Goal: Transaction & Acquisition: Book appointment/travel/reservation

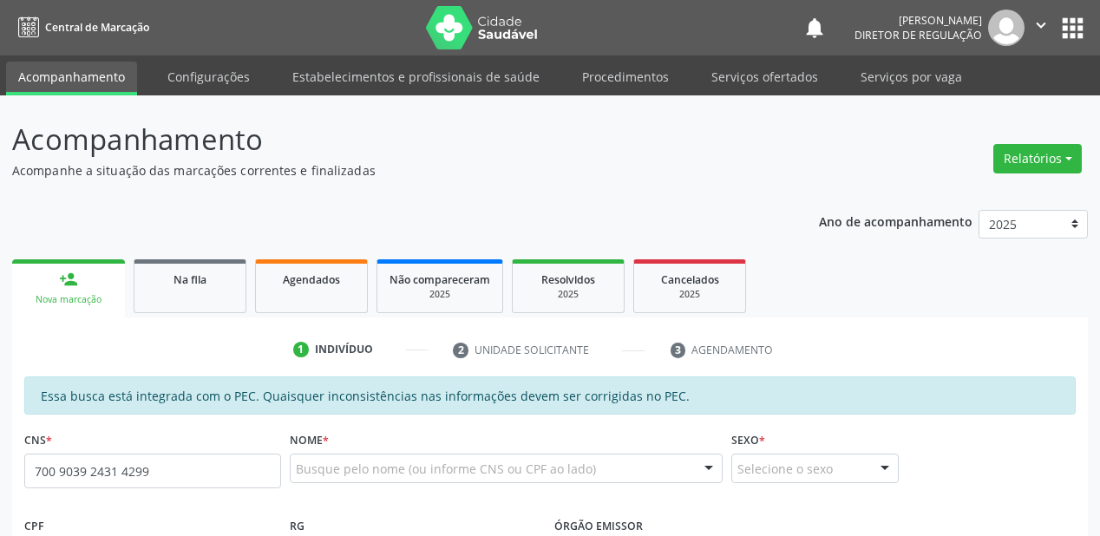
type input "700 9039 2431 4299"
type input "116.172.564-47"
type input "[DATE]"
type input "Numeriana [PERSON_NAME]"
type input "[PHONE_NUMBER]"
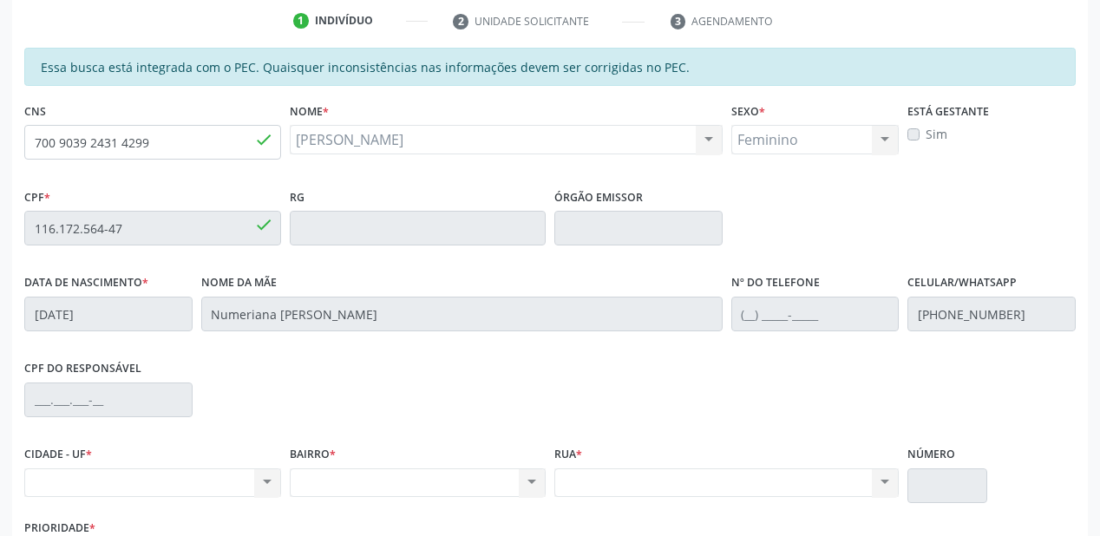
scroll to position [315, 0]
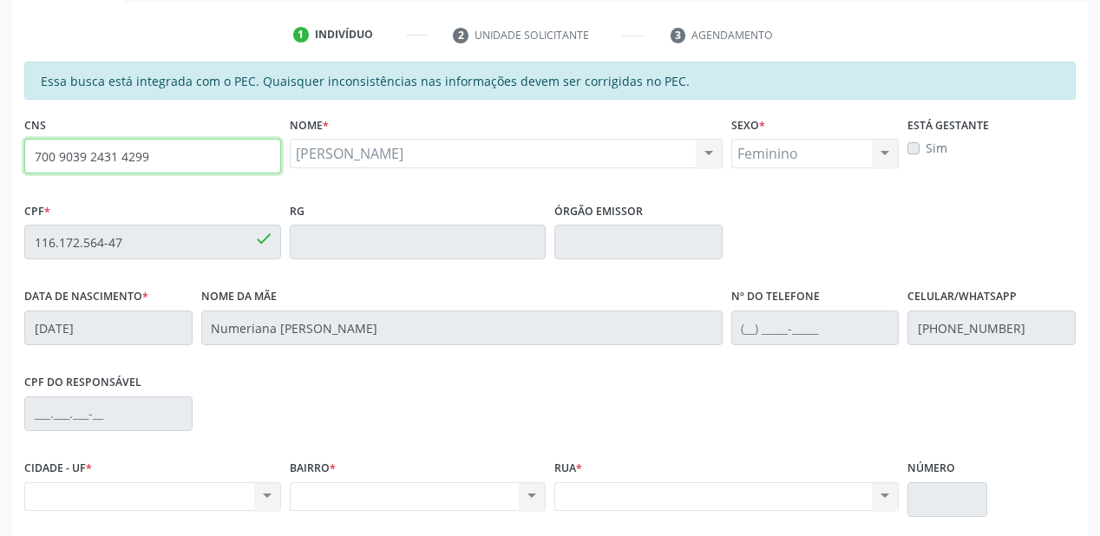
drag, startPoint x: 153, startPoint y: 155, endPoint x: 0, endPoint y: 156, distance: 152.7
click at [0, 156] on div "Acompanhamento Acompanhe a situação das marcações correntes e finalizadas Relat…" at bounding box center [550, 228] width 1100 height 896
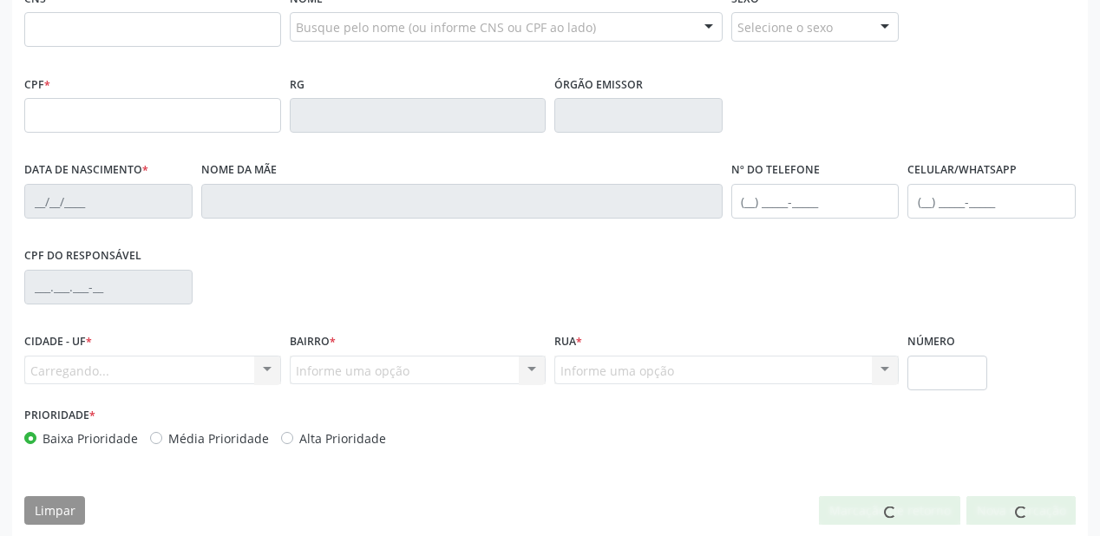
scroll to position [442, 0]
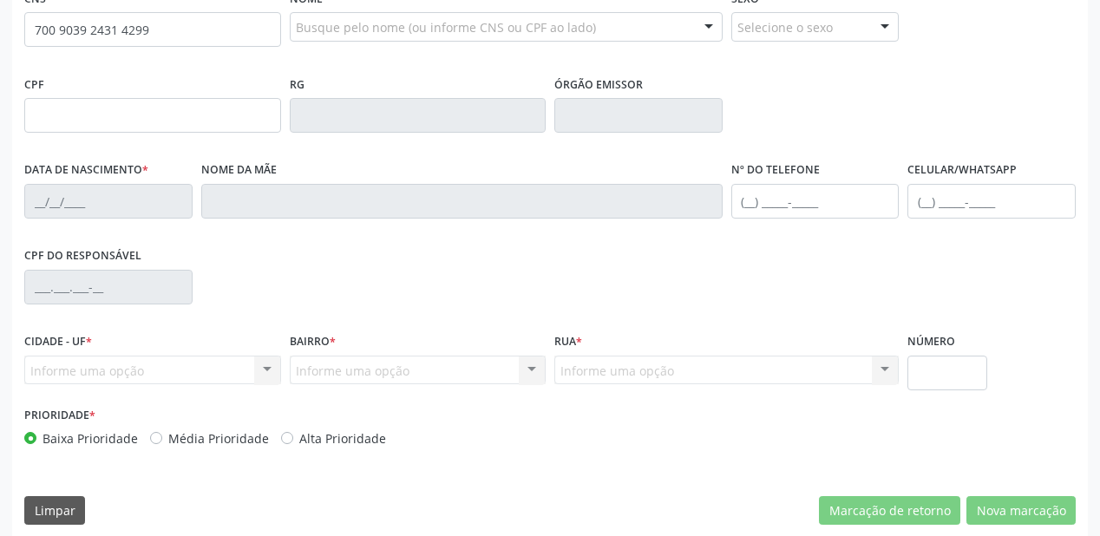
type input "700 9039 2431 4299"
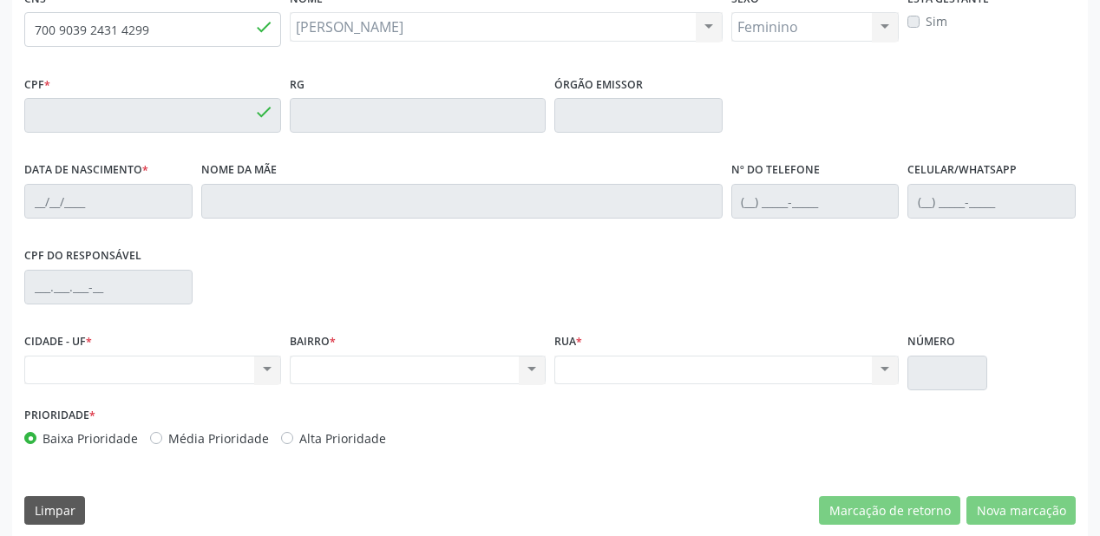
type input "116.172.564-47"
type input "[DATE]"
type input "Numeriana [PERSON_NAME]"
type input "[PHONE_NUMBER]"
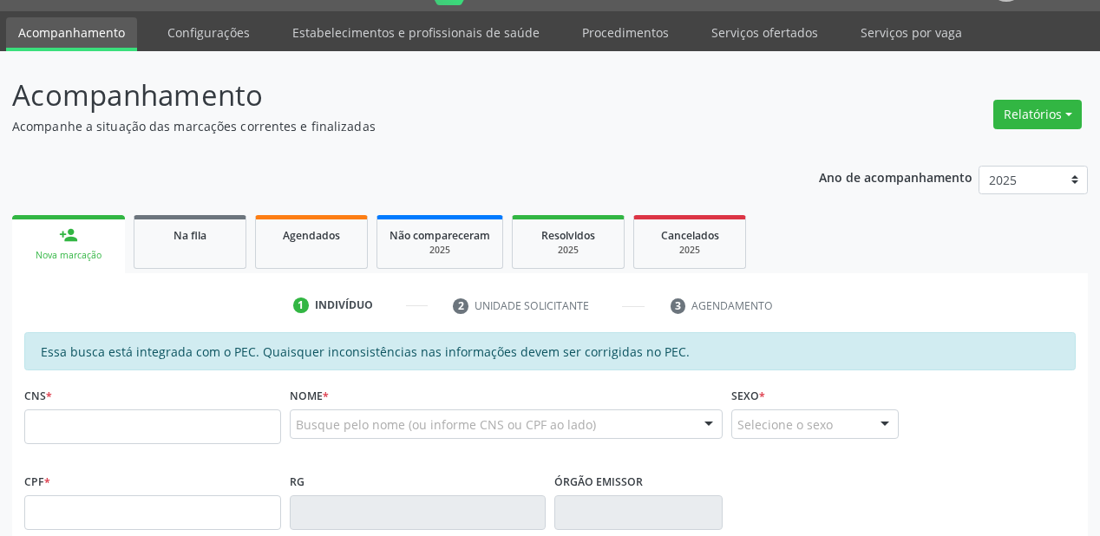
scroll to position [139, 0]
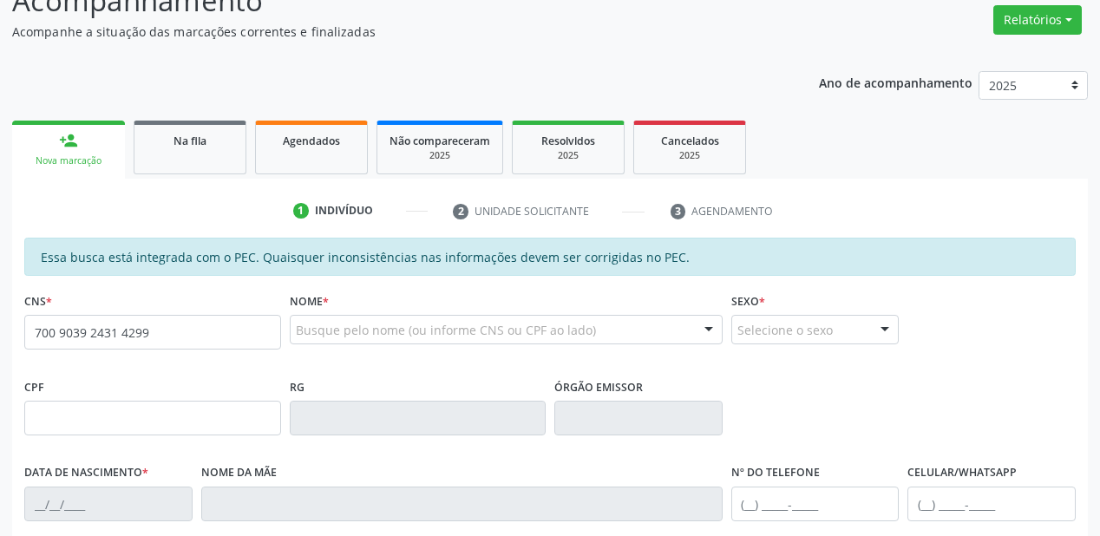
type input "700 9039 2431 4299"
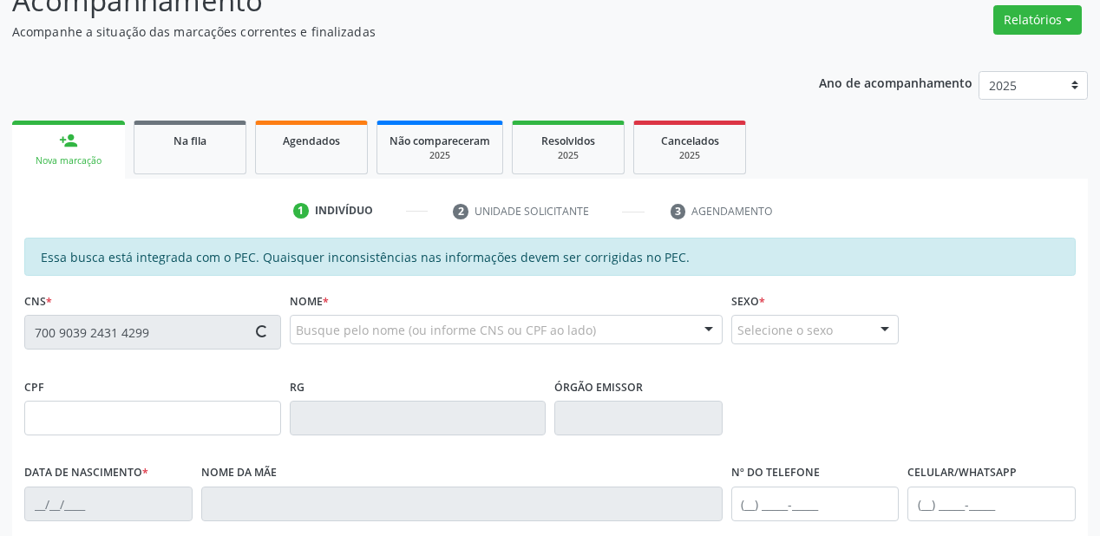
type input "116.172.564-47"
type input "[DATE]"
type input "Numeriana [PERSON_NAME]"
type input "[PHONE_NUMBER]"
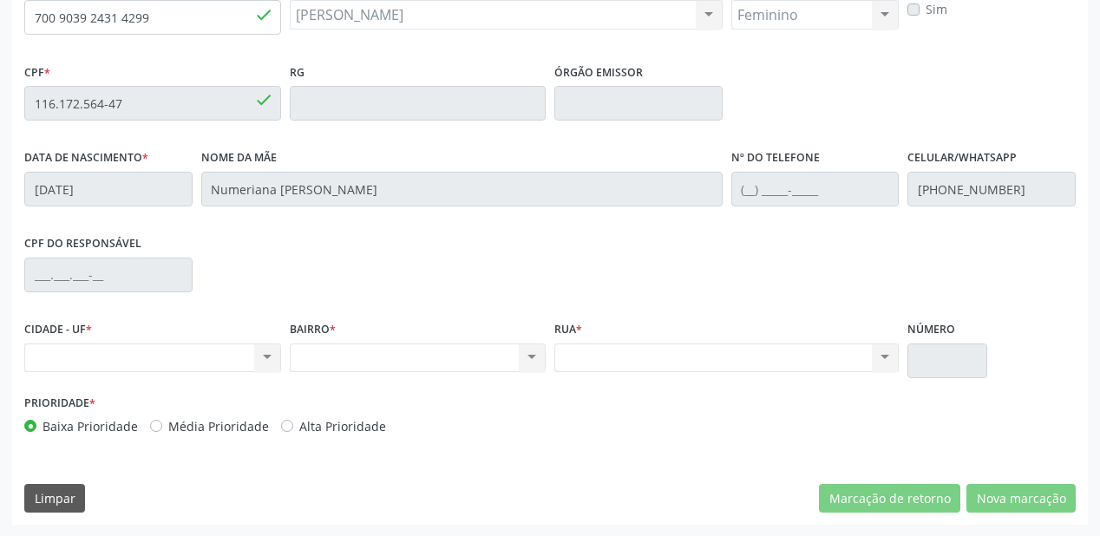
scroll to position [384, 0]
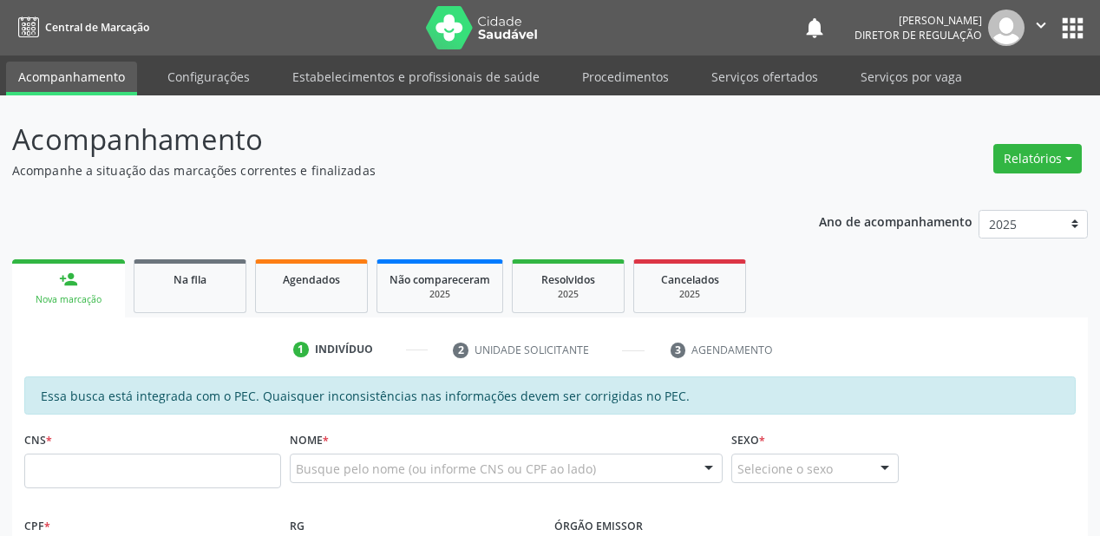
scroll to position [373, 0]
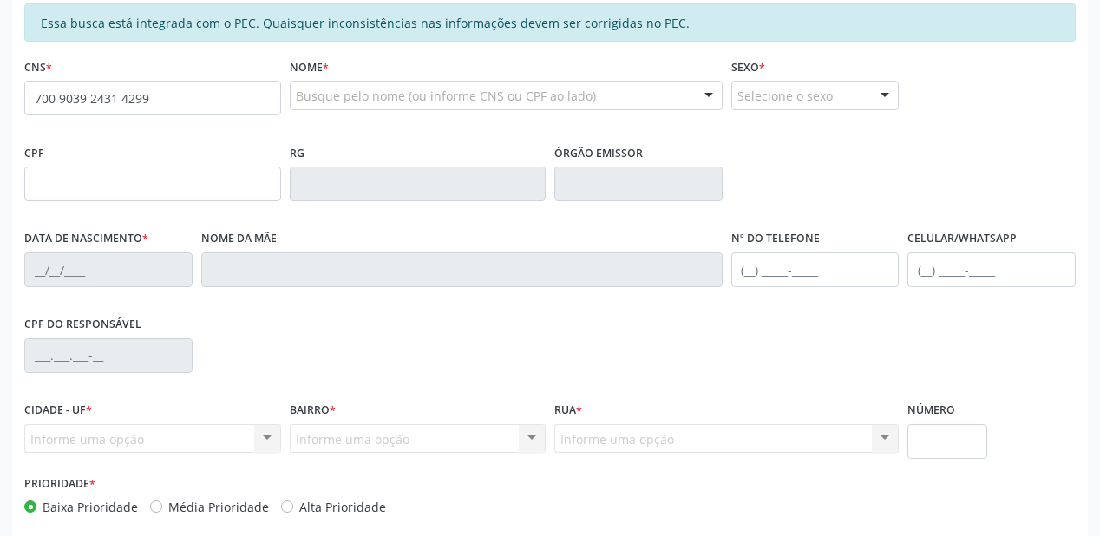
type input "700 9039 2431 4299"
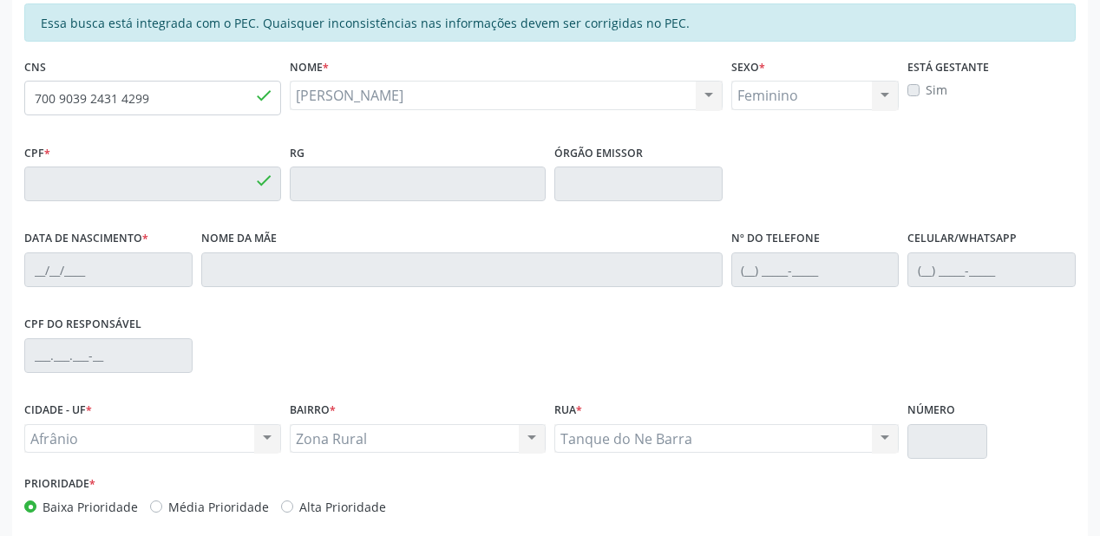
type input "116.172.564-47"
type input "[DATE]"
type input "Numeriana [PERSON_NAME]"
type input "[PHONE_NUMBER]"
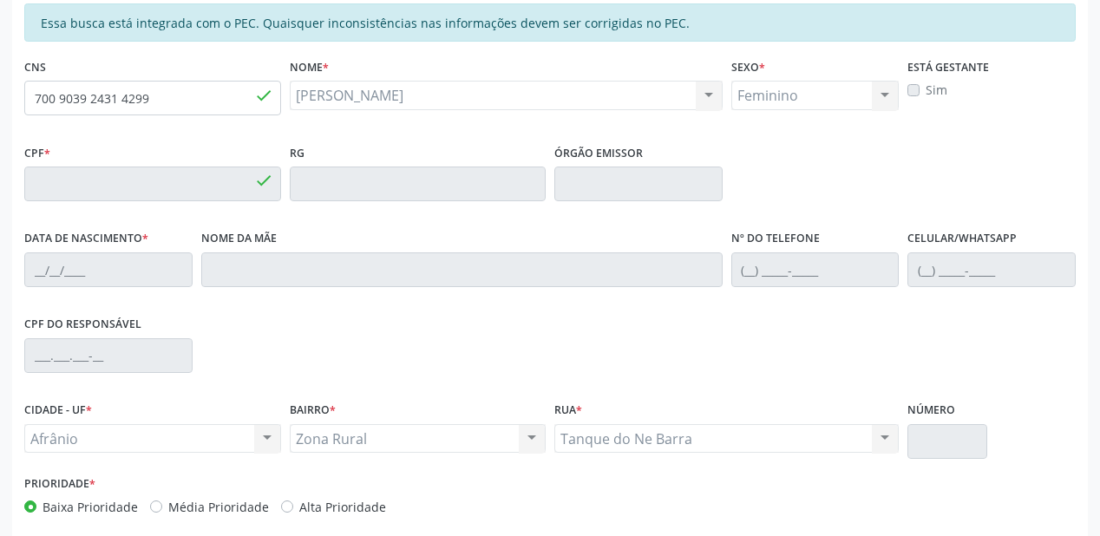
type input "S/N"
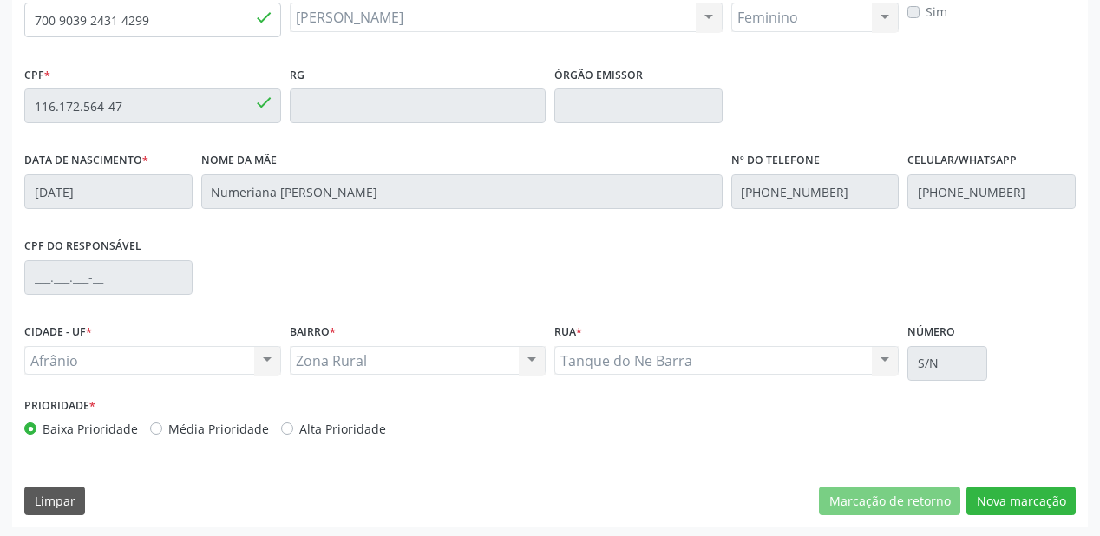
scroll to position [454, 0]
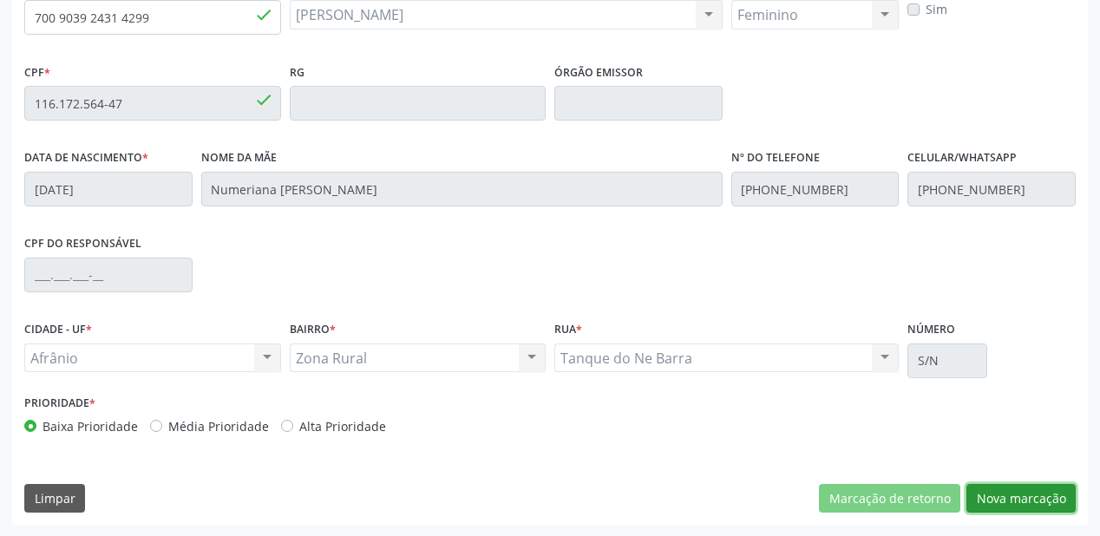
click at [1051, 501] on button "Nova marcação" at bounding box center [1021, 499] width 109 height 30
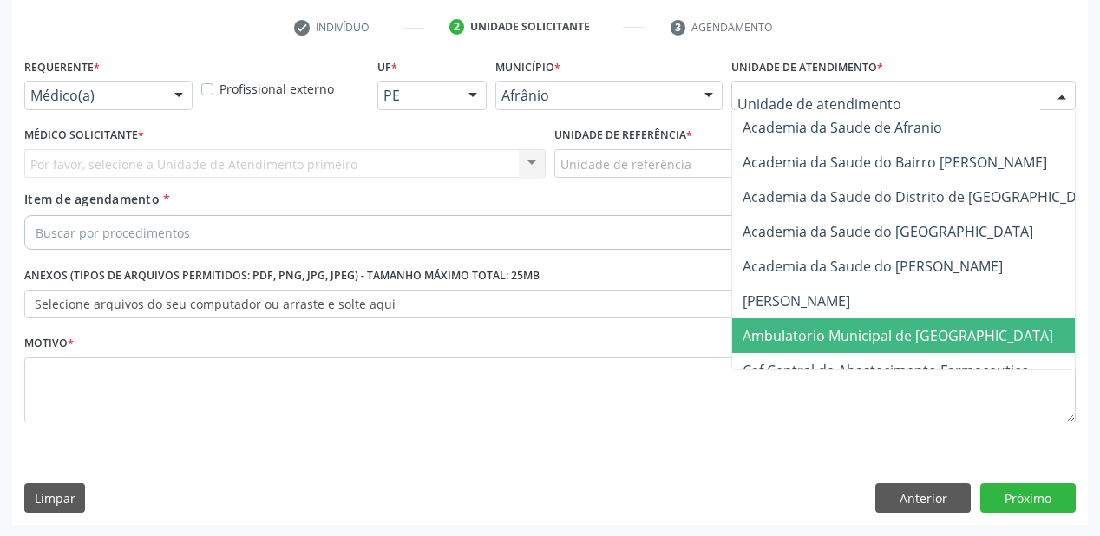
click at [781, 326] on span "Ambulatorio Municipal de [GEOGRAPHIC_DATA]" at bounding box center [898, 335] width 311 height 19
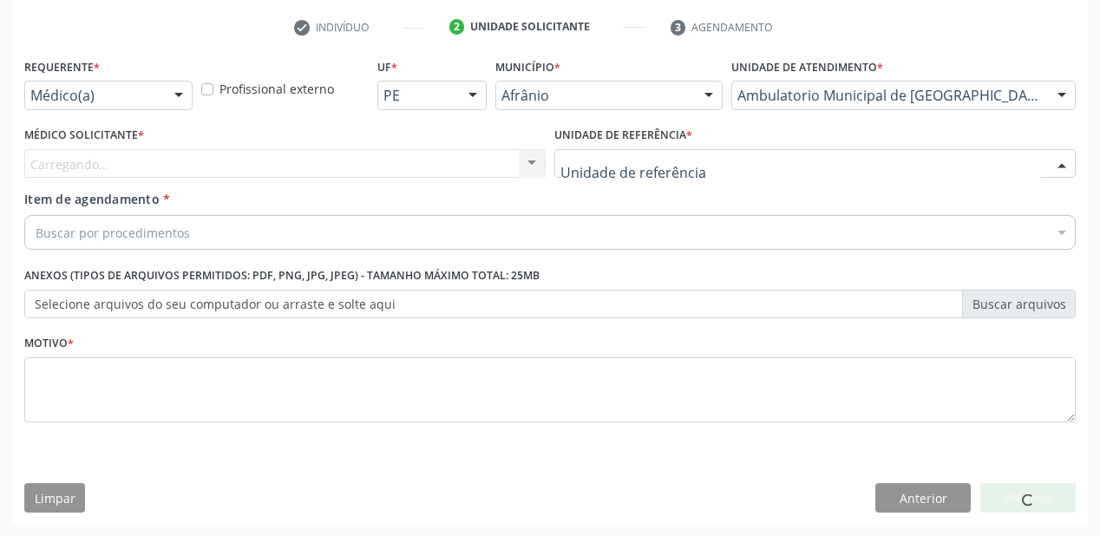
drag, startPoint x: 621, startPoint y: 172, endPoint x: 620, endPoint y: 280, distance: 108.5
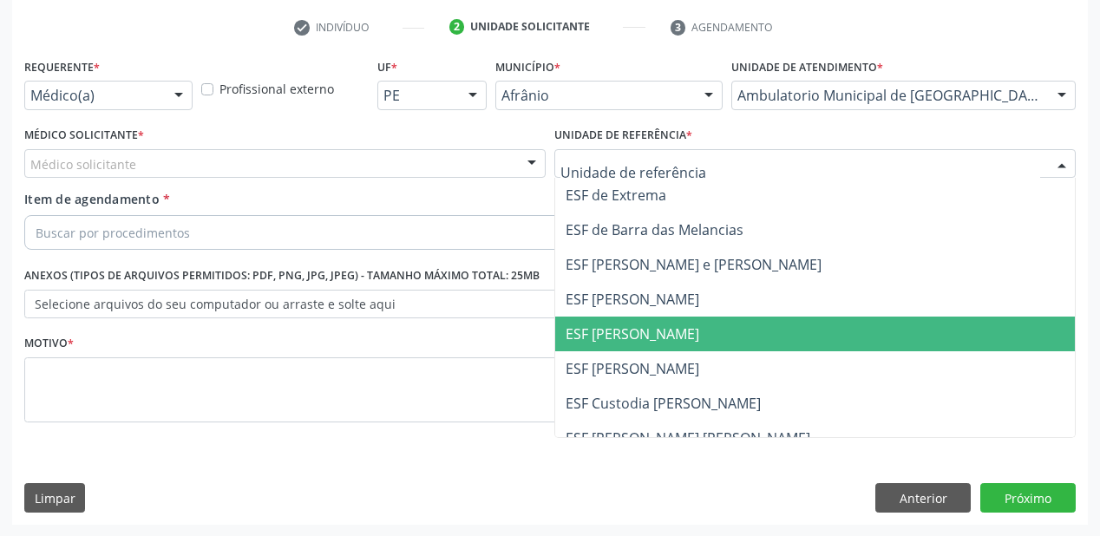
click at [620, 343] on span "ESF [PERSON_NAME]" at bounding box center [815, 334] width 520 height 35
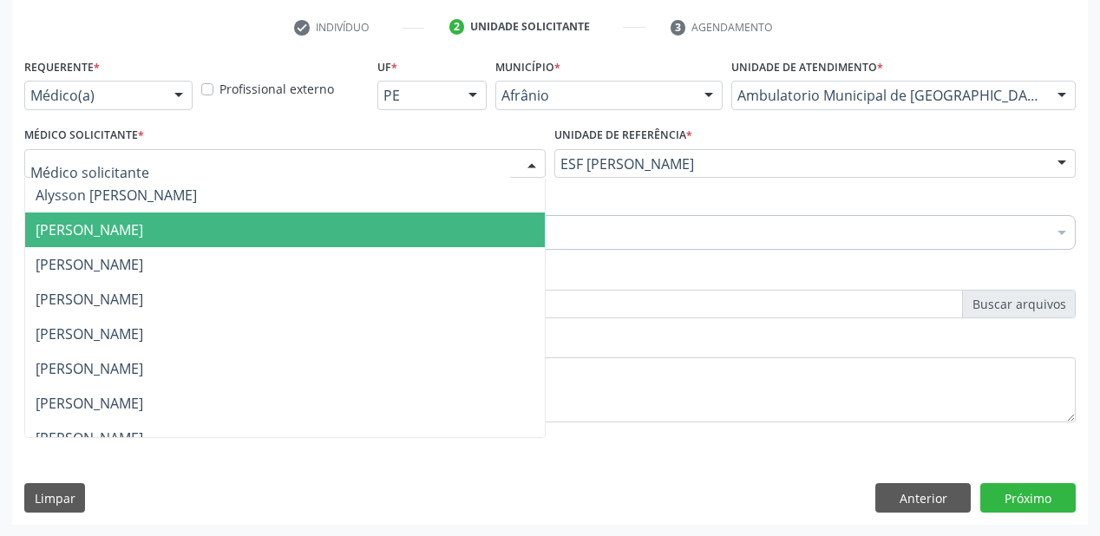
click at [121, 217] on span "Bruno Saraiva Bezerra Medrado" at bounding box center [285, 230] width 520 height 35
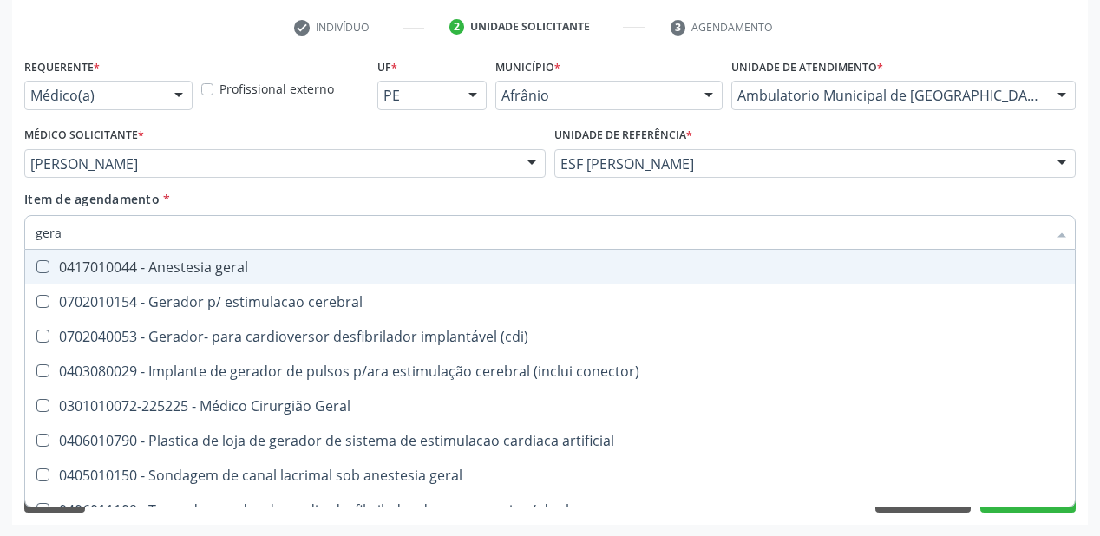
type input "geral"
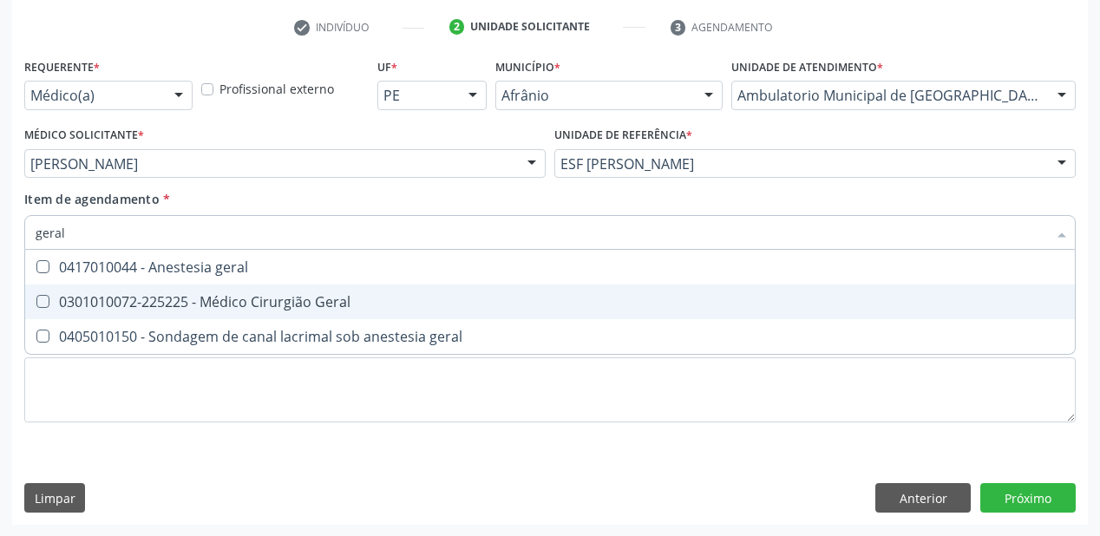
click at [121, 305] on div "0301010072-225225 - Médico Cirurgião Geral" at bounding box center [550, 302] width 1029 height 14
checkbox Geral "true"
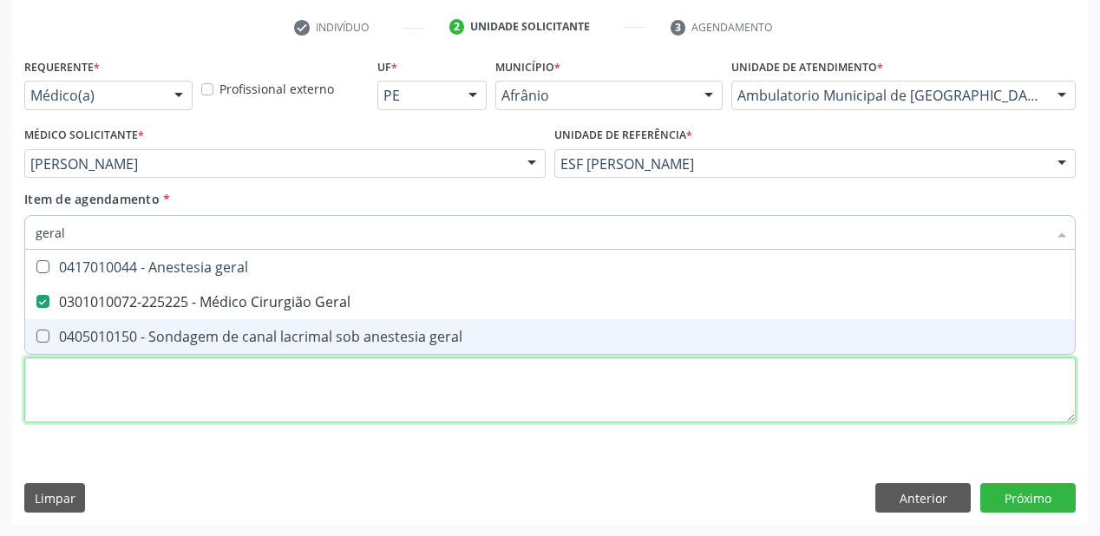
click at [95, 388] on div "Requerente * Médico(a) Médico(a) Enfermeiro(a) Paciente Nenhum resultado encont…" at bounding box center [550, 250] width 1052 height 393
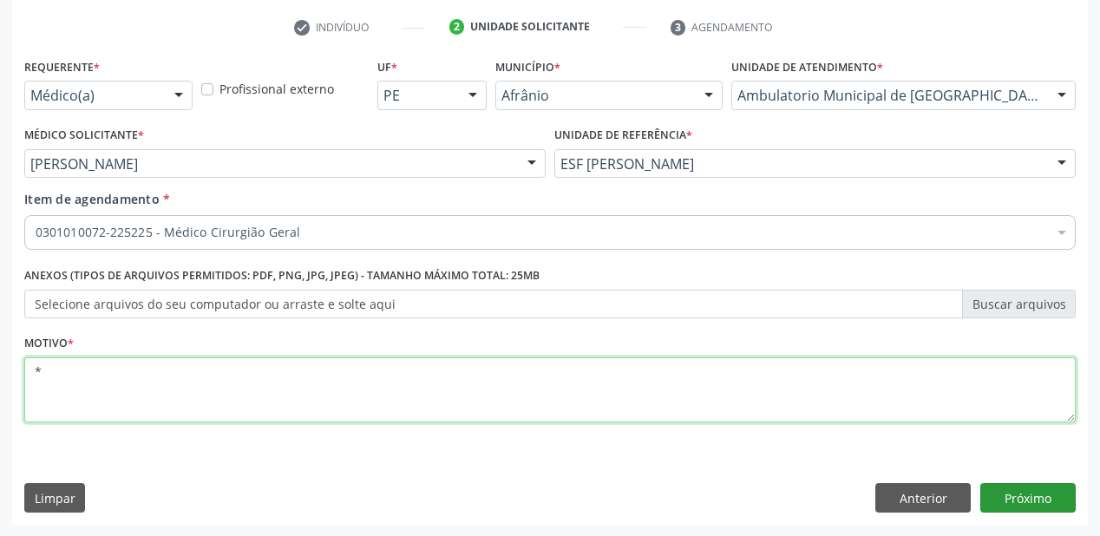
type textarea "*"
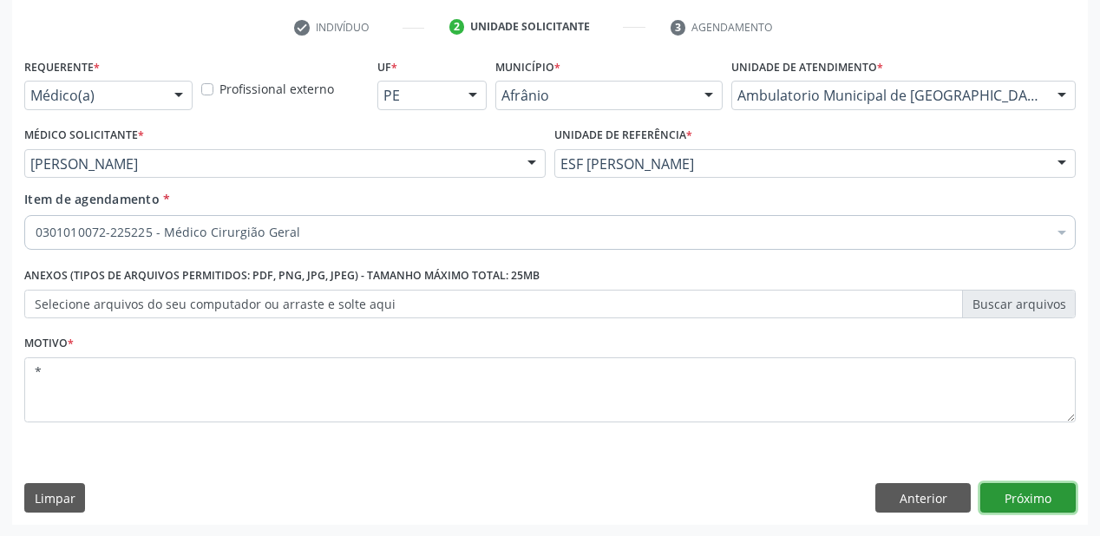
click at [994, 502] on button "Próximo" at bounding box center [1028, 498] width 95 height 30
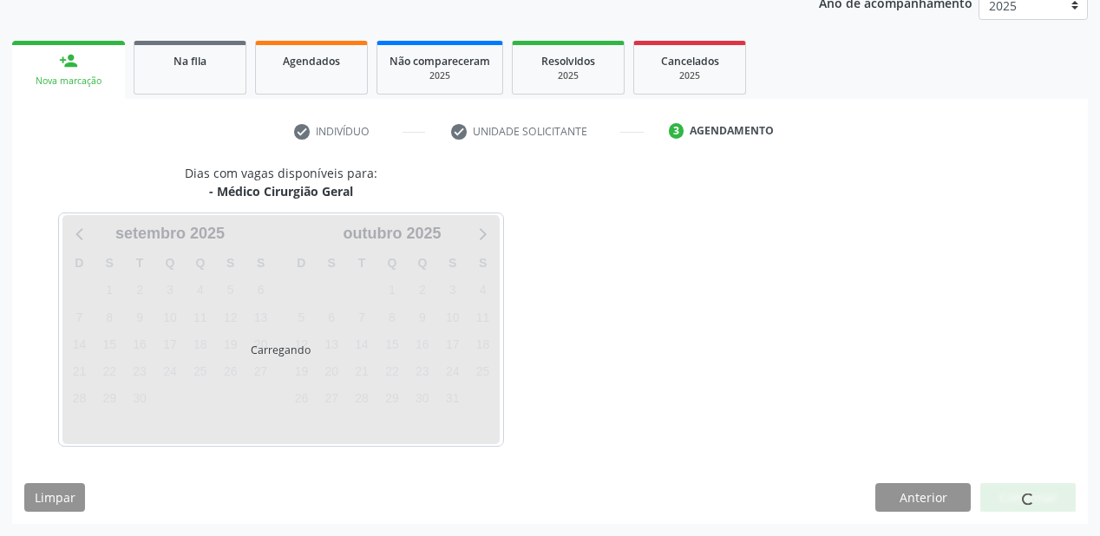
scroll to position [218, 0]
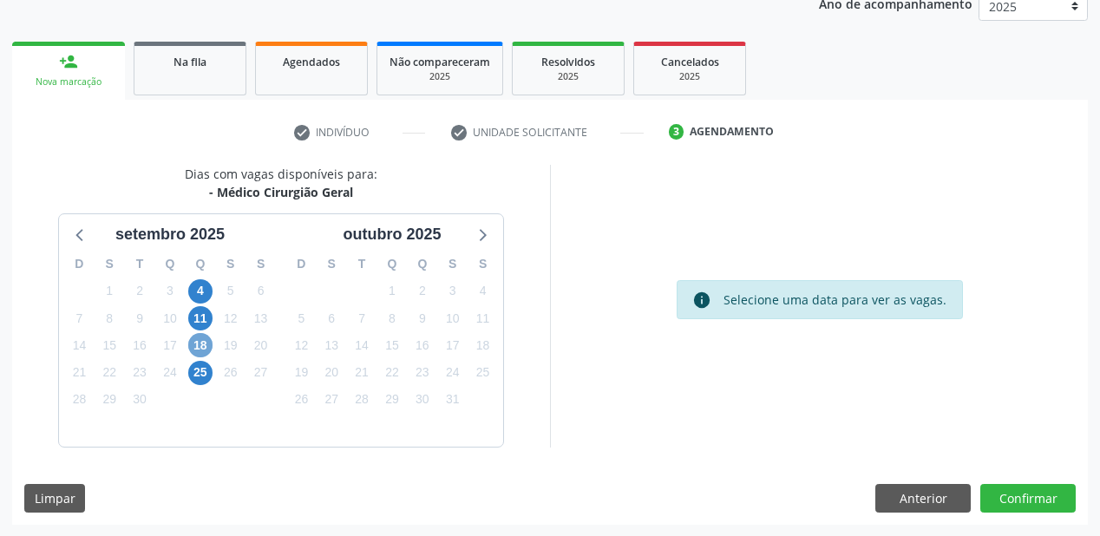
click at [194, 345] on span "18" at bounding box center [200, 345] width 24 height 24
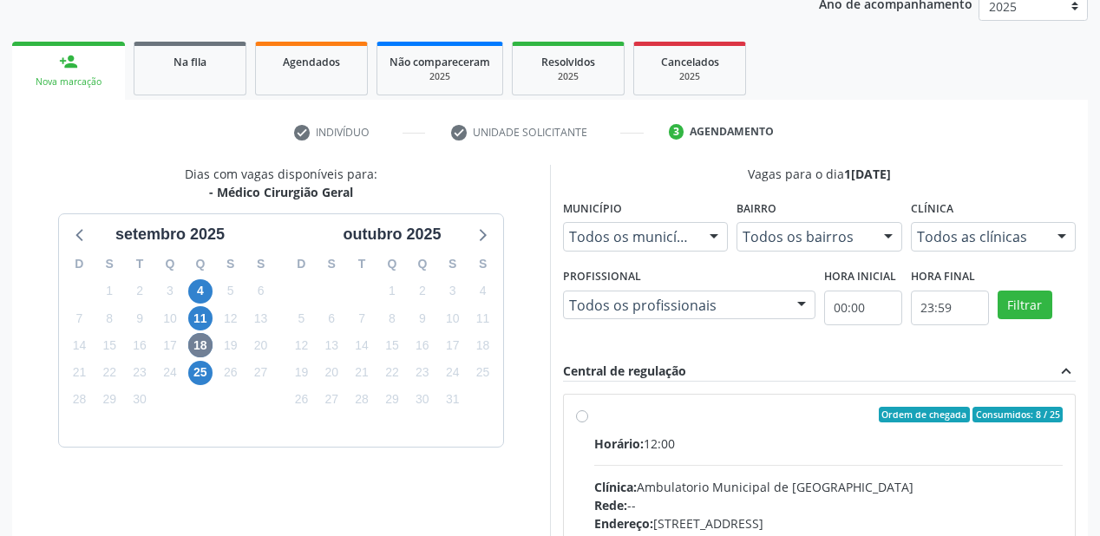
click at [890, 479] on div "Clínica: Ambulatorio Municipal de Saude" at bounding box center [828, 487] width 469 height 18
click at [588, 423] on input "Ordem de chegada Consumidos: 8 / 25 Horário: 12:00 Clínica: Ambulatorio Municip…" at bounding box center [582, 415] width 12 height 16
radio input "true"
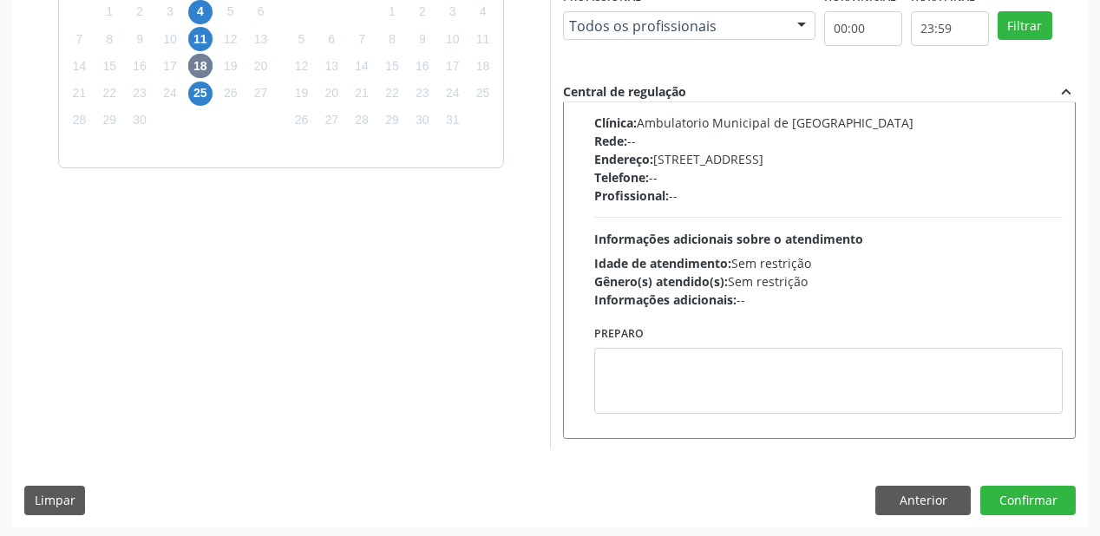
scroll to position [500, 0]
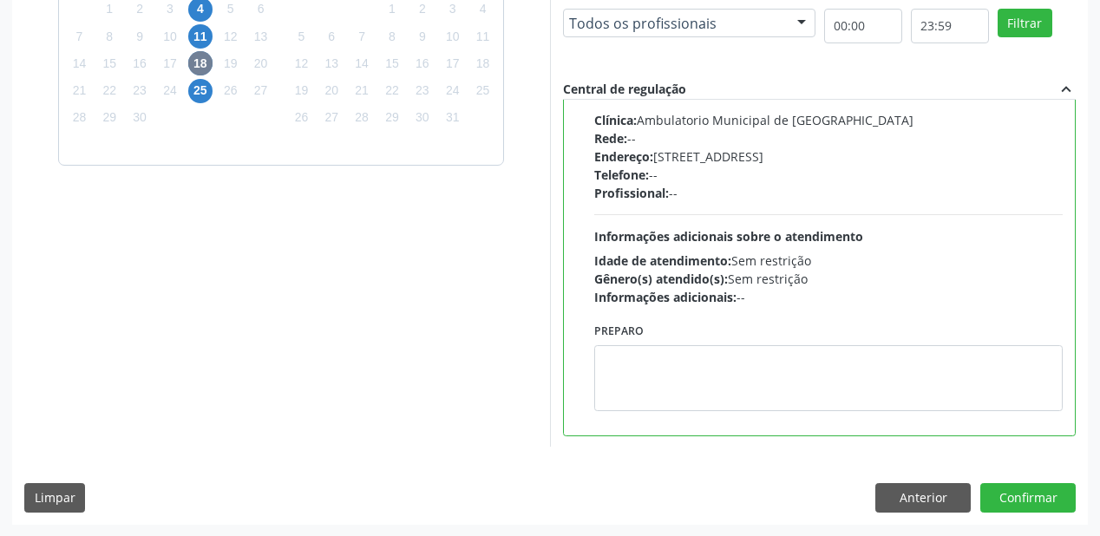
click at [799, 412] on div "Preparo" at bounding box center [828, 370] width 477 height 105
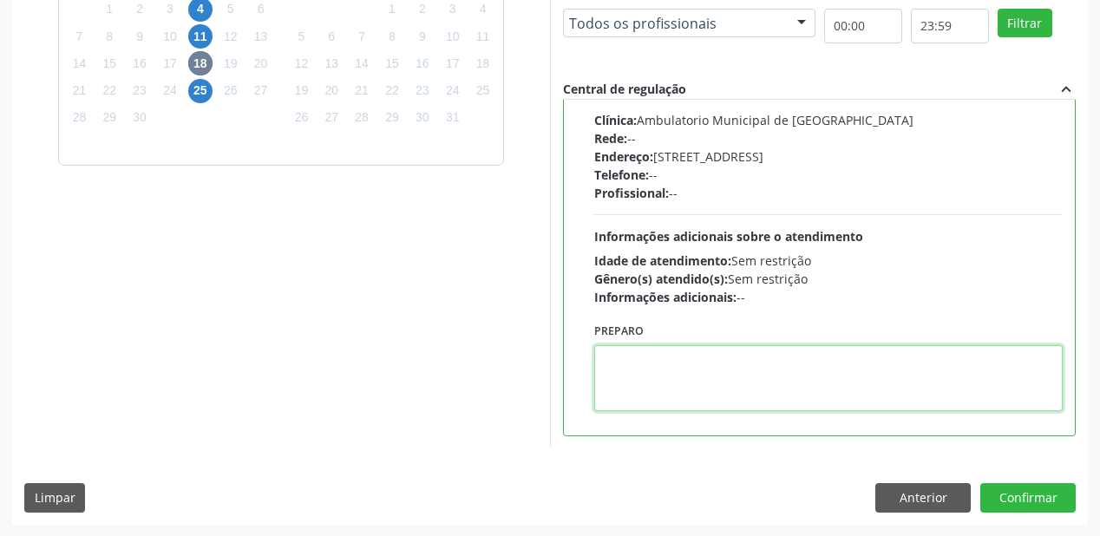
click at [865, 395] on textarea at bounding box center [828, 378] width 469 height 66
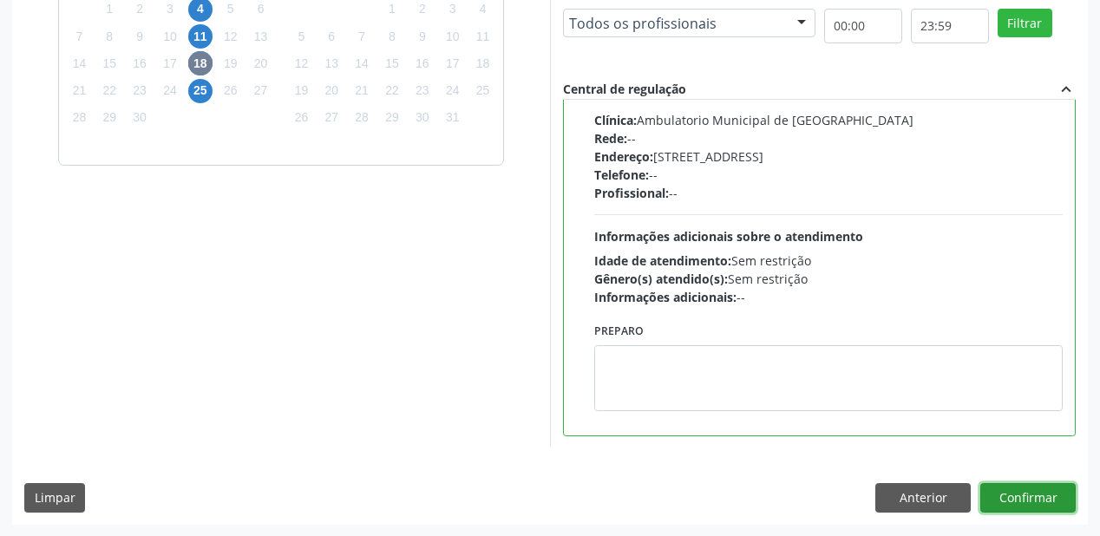
click at [1001, 497] on button "Confirmar" at bounding box center [1028, 498] width 95 height 30
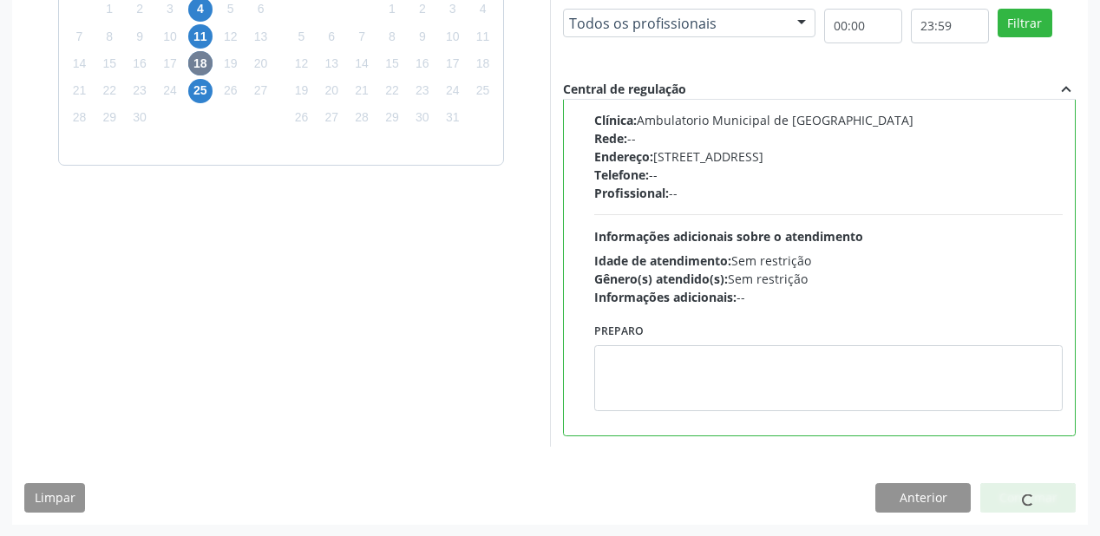
scroll to position [35, 0]
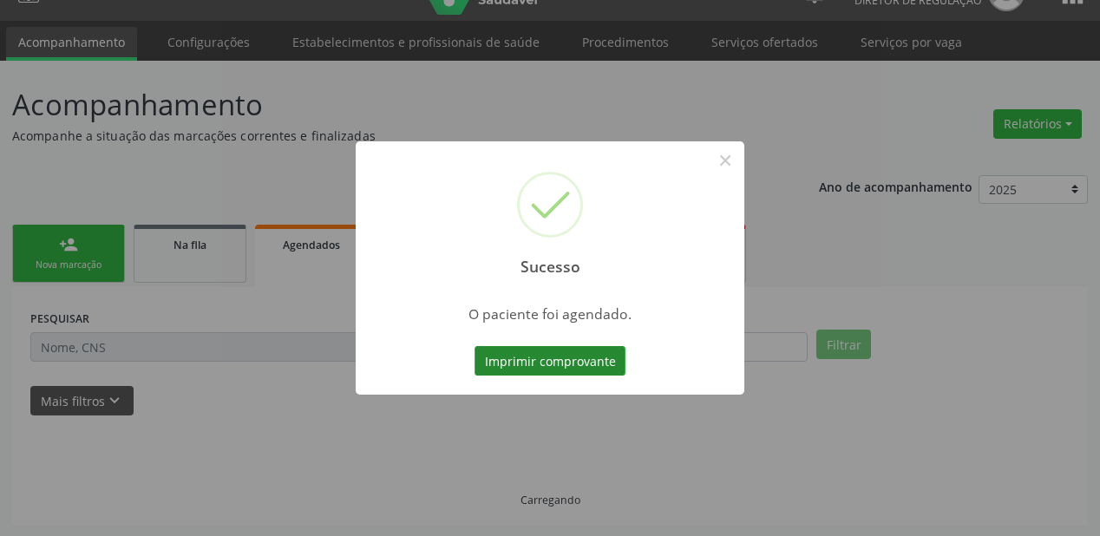
click at [571, 359] on button "Imprimir comprovante" at bounding box center [550, 361] width 151 height 30
